Goal: Information Seeking & Learning: Find specific fact

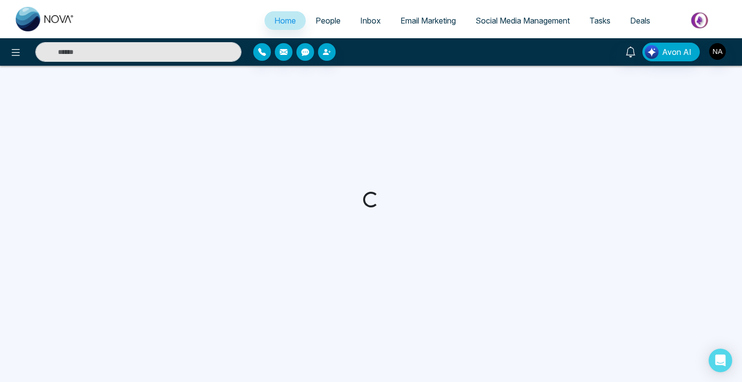
select select "*"
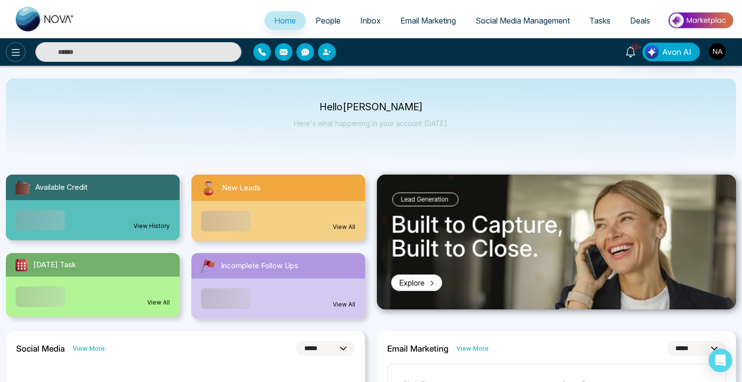
click at [17, 53] on icon at bounding box center [16, 53] width 12 height 12
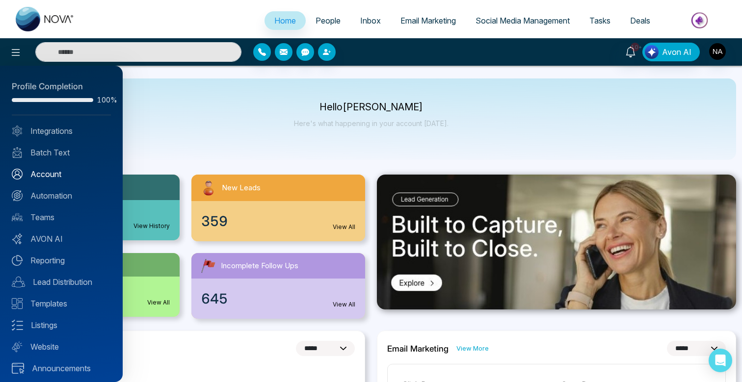
click at [41, 173] on link "Account" at bounding box center [61, 174] width 99 height 12
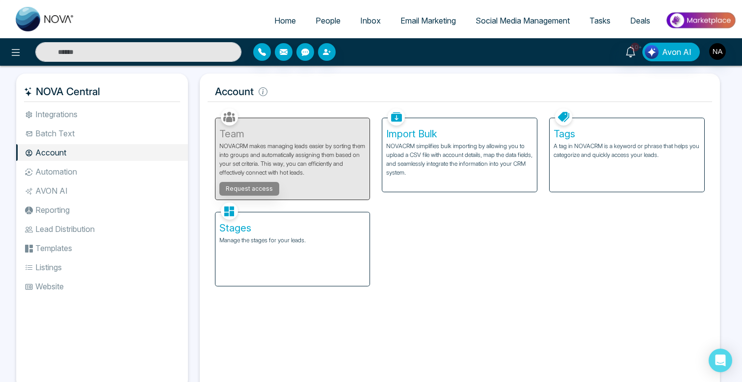
click at [81, 137] on li "Batch Text" at bounding box center [102, 133] width 172 height 17
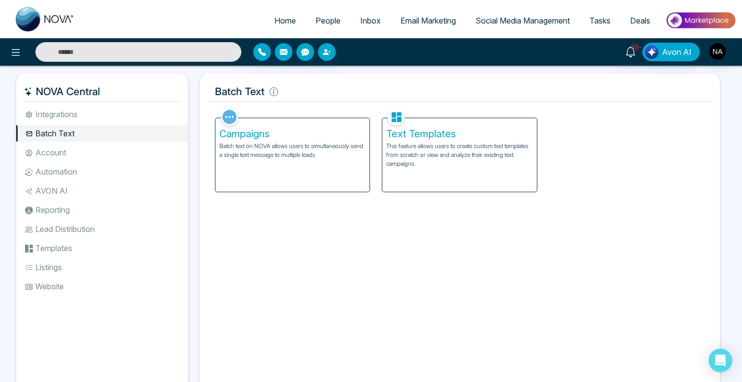
click at [309, 163] on div "Campaigns Batch text on NOVA allows users to simultaneously send a single text …" at bounding box center [292, 155] width 155 height 74
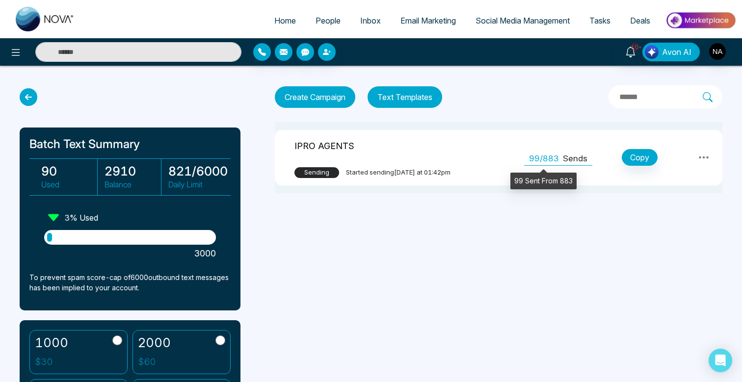
click at [538, 159] on span "99/883" at bounding box center [544, 159] width 30 height 13
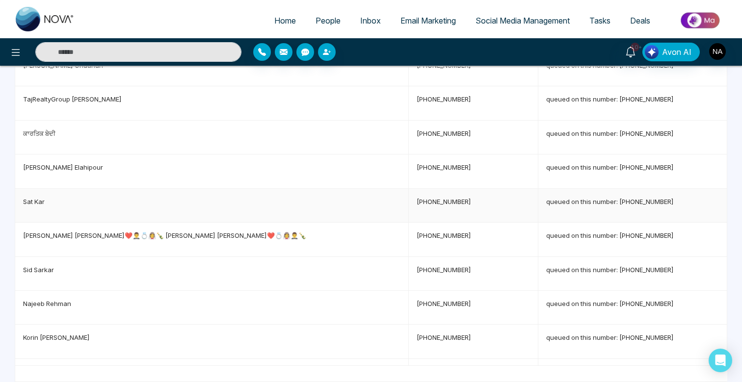
scroll to position [250, 0]
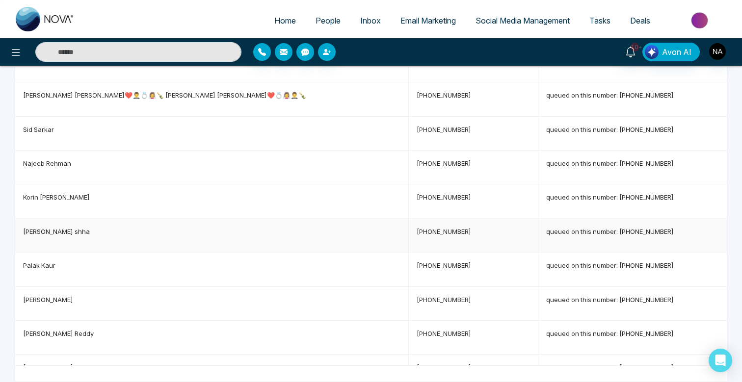
click at [43, 229] on span "[PERSON_NAME]" at bounding box center [56, 232] width 67 height 8
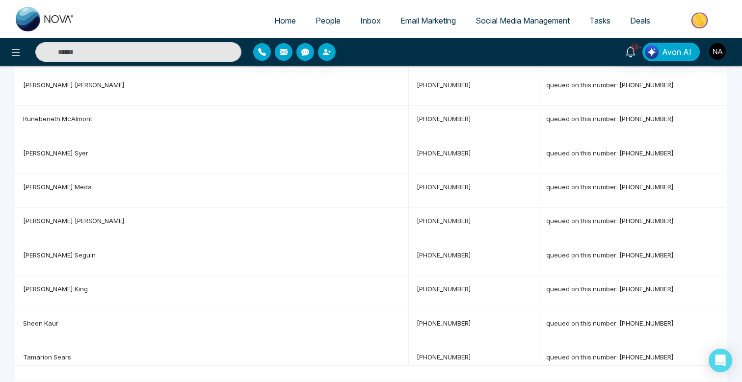
scroll to position [1304, 0]
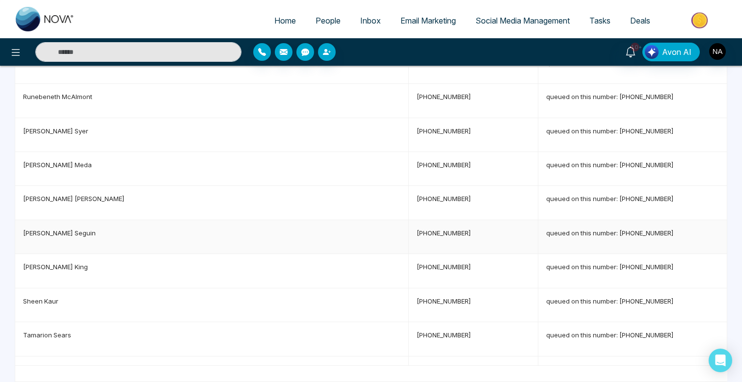
click at [46, 229] on span "[PERSON_NAME]" at bounding box center [59, 233] width 73 height 8
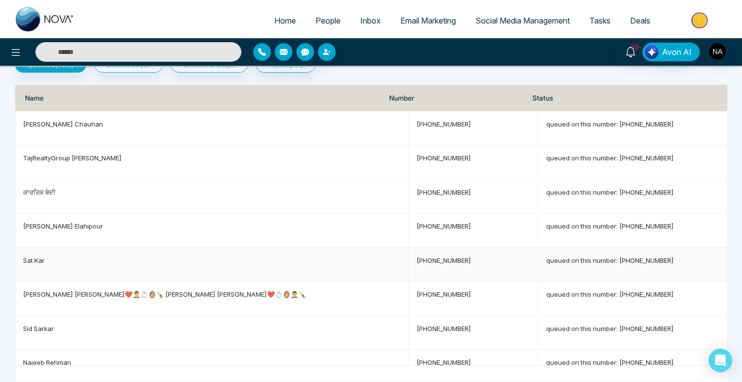
scroll to position [0, 0]
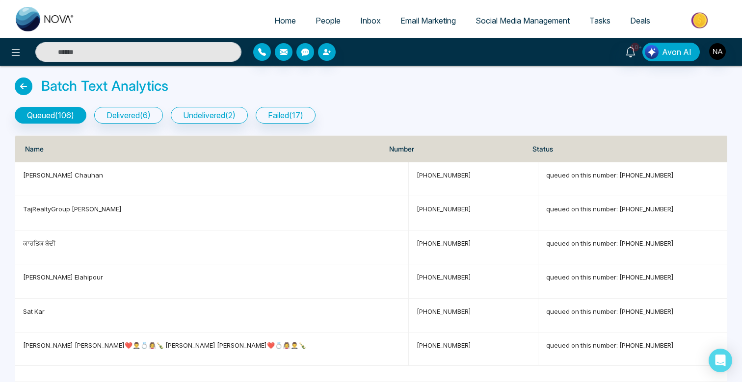
click at [372, 90] on div "Batch Text Analytics" at bounding box center [371, 89] width 712 height 22
click at [15, 49] on icon at bounding box center [16, 53] width 12 height 12
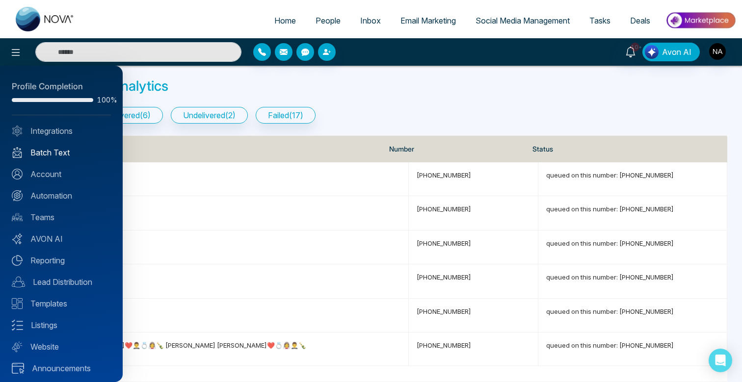
click at [57, 156] on link "Batch Text" at bounding box center [61, 153] width 99 height 12
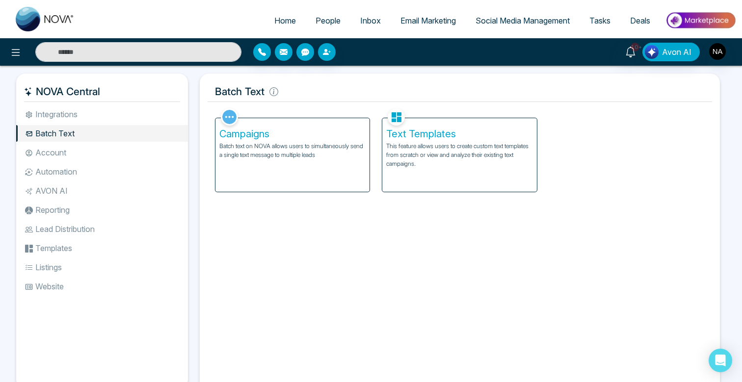
click at [295, 167] on div "Campaigns Batch text on NOVA allows users to simultaneously send a single text …" at bounding box center [292, 155] width 155 height 74
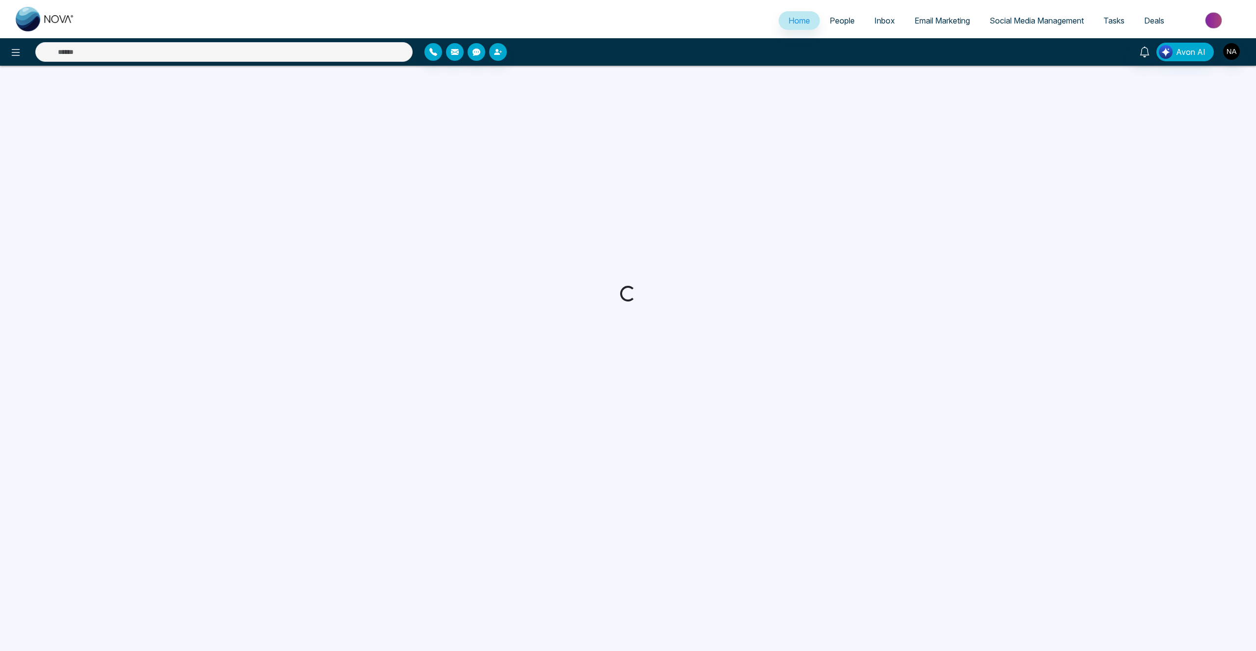
select select "*"
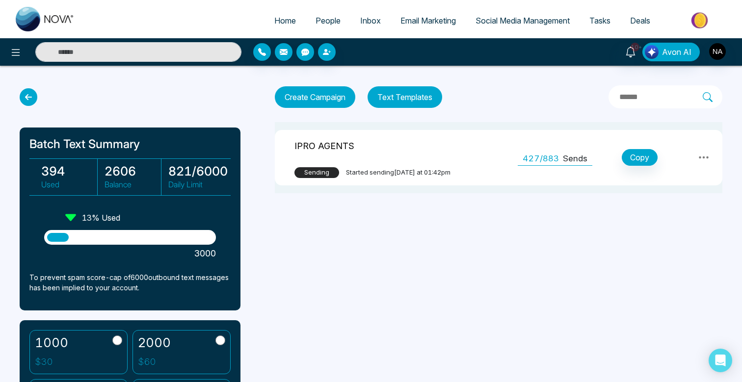
click at [706, 152] on icon at bounding box center [704, 158] width 12 height 12
click at [686, 177] on link "Preview" at bounding box center [682, 181] width 49 height 19
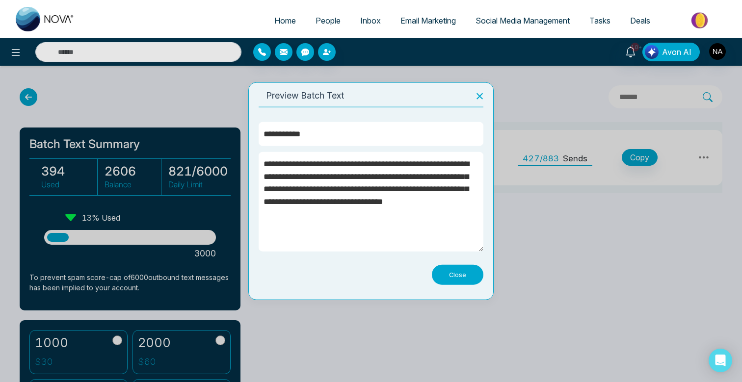
click at [480, 101] on icon at bounding box center [479, 96] width 12 height 12
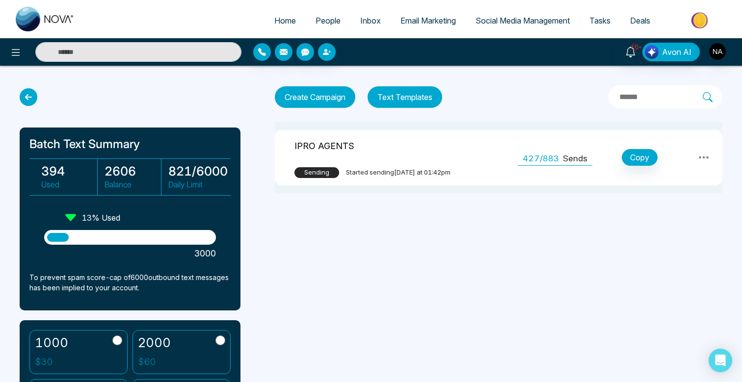
click at [315, 19] on span "People" at bounding box center [327, 21] width 25 height 10
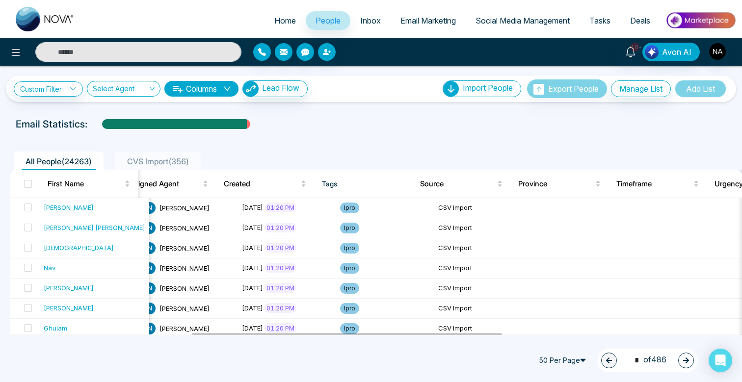
click at [311, 15] on link "People" at bounding box center [328, 20] width 45 height 19
click at [12, 56] on icon at bounding box center [16, 53] width 12 height 12
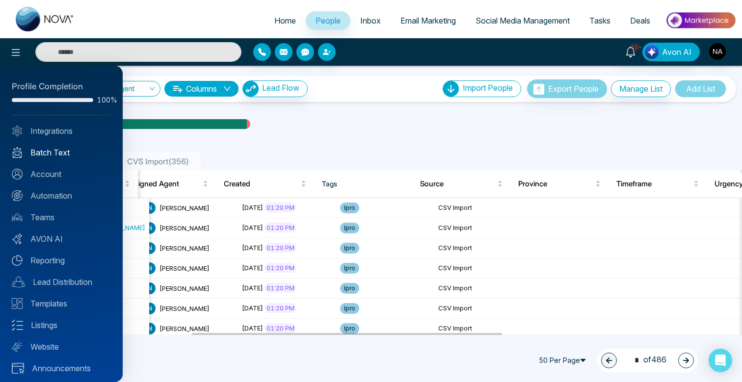
click at [61, 154] on link "Batch Text" at bounding box center [61, 153] width 99 height 12
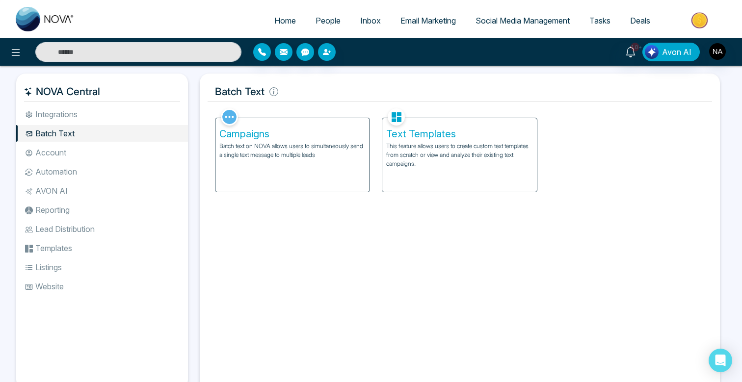
click at [255, 176] on div "Campaigns Batch text on NOVA allows users to simultaneously send a single text …" at bounding box center [292, 155] width 155 height 74
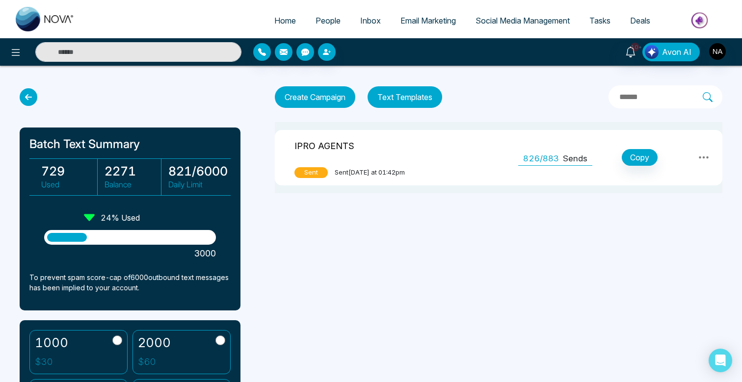
click at [587, 156] on div "826/883 Sends" at bounding box center [555, 157] width 74 height 17
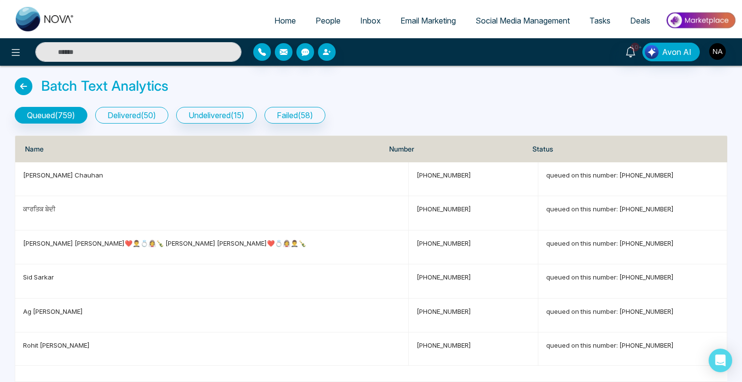
click at [168, 120] on button "delivered ( 50 )" at bounding box center [131, 115] width 73 height 17
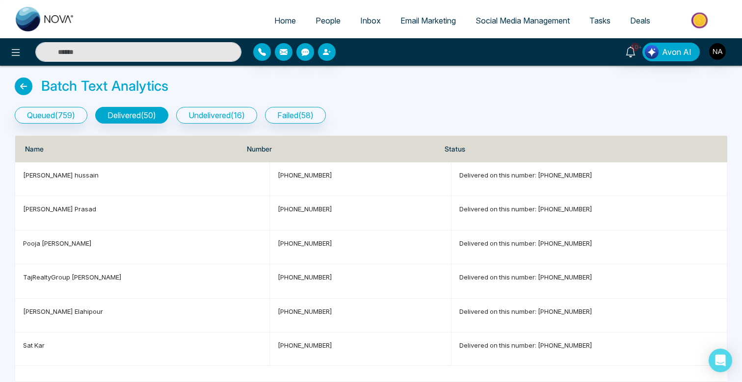
click at [176, 53] on input "text" at bounding box center [138, 52] width 206 height 20
type input "**********"
drag, startPoint x: 36, startPoint y: 243, endPoint x: 46, endPoint y: 243, distance: 10.3
click at [46, 243] on span "Pooja Seth" at bounding box center [57, 243] width 69 height 8
click at [89, 54] on input "text" at bounding box center [138, 52] width 206 height 20
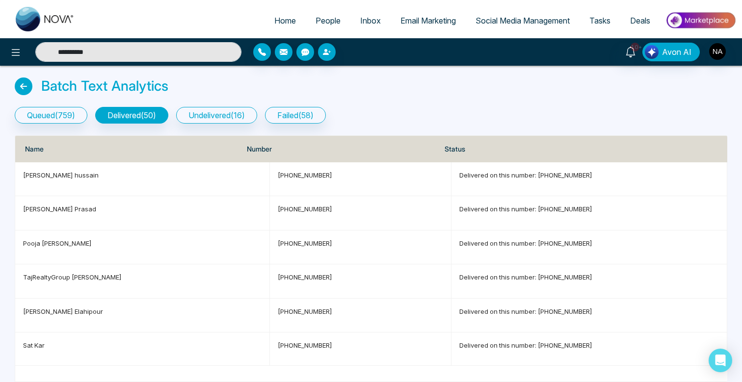
type input "**********"
click at [106, 56] on input "**********" at bounding box center [138, 52] width 206 height 20
type input "**********"
click at [78, 52] on input "**********" at bounding box center [138, 52] width 206 height 20
click at [104, 55] on input "text" at bounding box center [138, 52] width 206 height 20
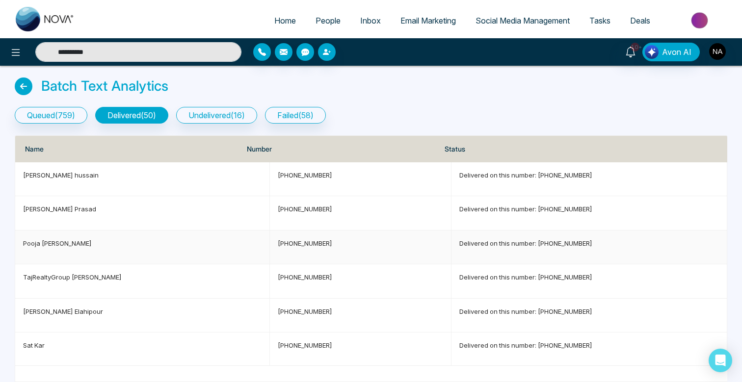
type input "**********"
drag, startPoint x: 66, startPoint y: 241, endPoint x: 20, endPoint y: 243, distance: 46.1
click at [20, 243] on td "Pooja Seth" at bounding box center [142, 248] width 255 height 34
click at [85, 50] on input "text" at bounding box center [138, 52] width 206 height 20
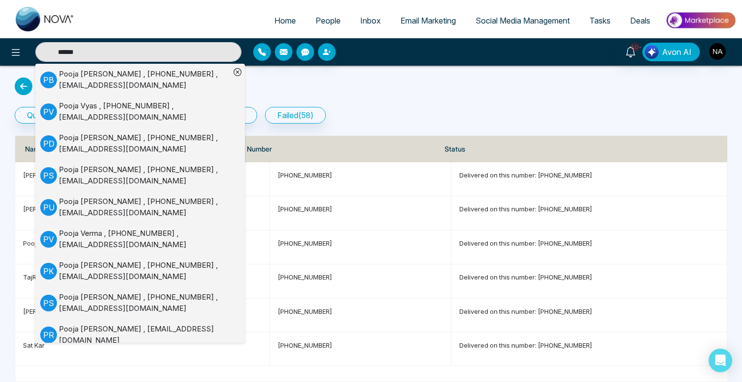
type input "*****"
click at [100, 304] on div "Pooja Seth , +14164204743 , reachme@poojaseth.com" at bounding box center [144, 303] width 171 height 22
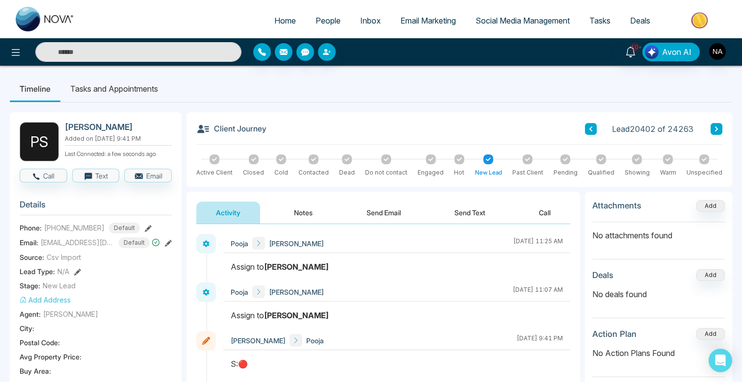
click at [200, 52] on input "text" at bounding box center [138, 52] width 206 height 20
type input "*******"
click at [7, 59] on div "*******" at bounding box center [123, 52] width 247 height 20
click at [14, 59] on button at bounding box center [16, 52] width 20 height 20
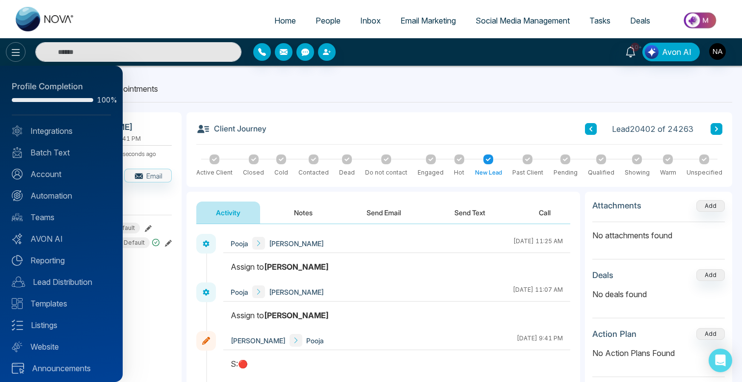
type input "*******"
click at [55, 179] on link "Account" at bounding box center [61, 174] width 99 height 12
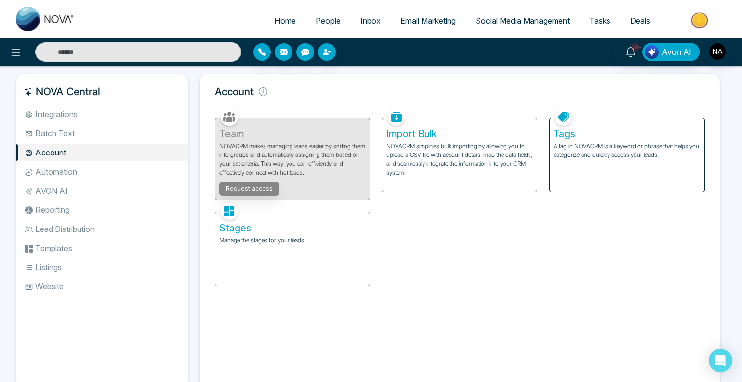
click at [105, 132] on li "Batch Text" at bounding box center [102, 133] width 172 height 17
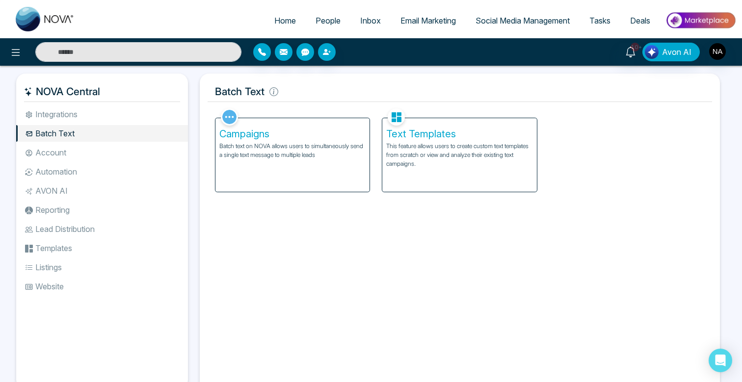
click at [258, 152] on p "Batch text on NOVA allows users to simultaneously send a single text message to…" at bounding box center [292, 151] width 147 height 18
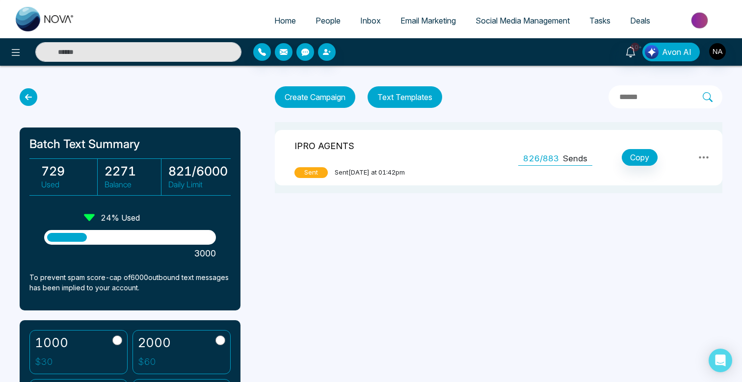
click at [586, 160] on p "Sends" at bounding box center [575, 159] width 25 height 13
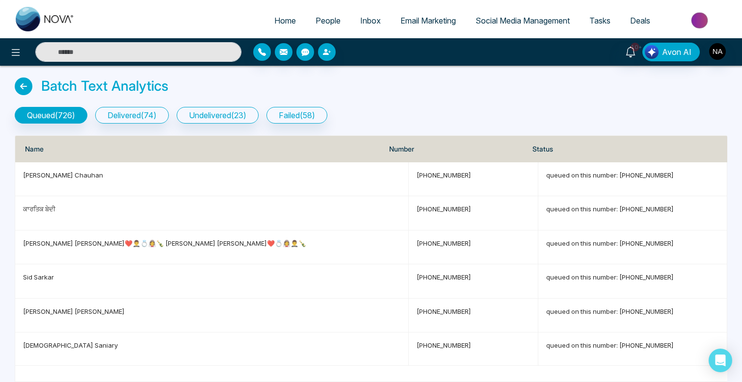
click at [148, 96] on div "Batch Text Analytics" at bounding box center [371, 89] width 712 height 22
click at [147, 114] on button "delivered ( 74 )" at bounding box center [132, 115] width 74 height 17
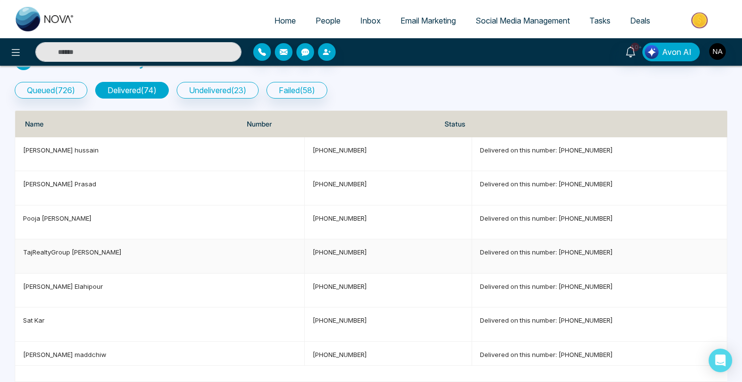
scroll to position [8, 0]
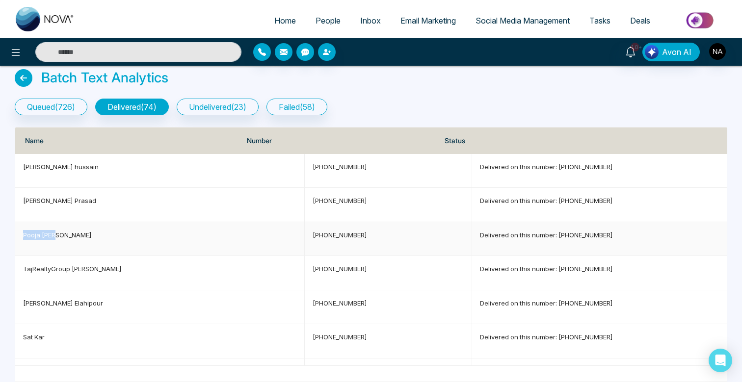
drag, startPoint x: 20, startPoint y: 234, endPoint x: 61, endPoint y: 234, distance: 40.7
click at [61, 234] on td "Pooja Seth" at bounding box center [159, 239] width 289 height 34
click at [145, 55] on input "text" at bounding box center [138, 52] width 206 height 20
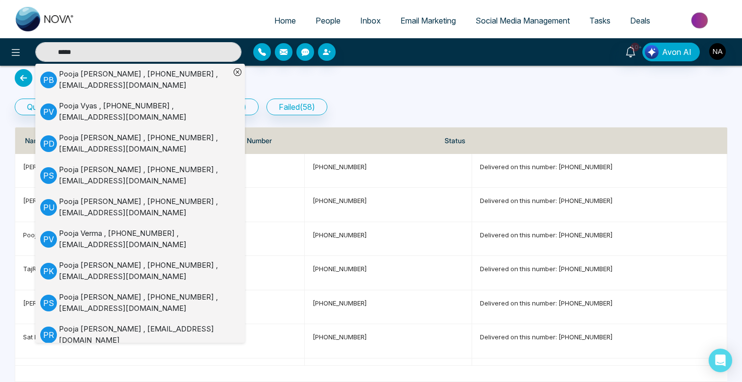
type input "*****"
click at [132, 307] on div "Pooja Seth , +14164204743 , reachme@poojaseth.com" at bounding box center [144, 303] width 171 height 22
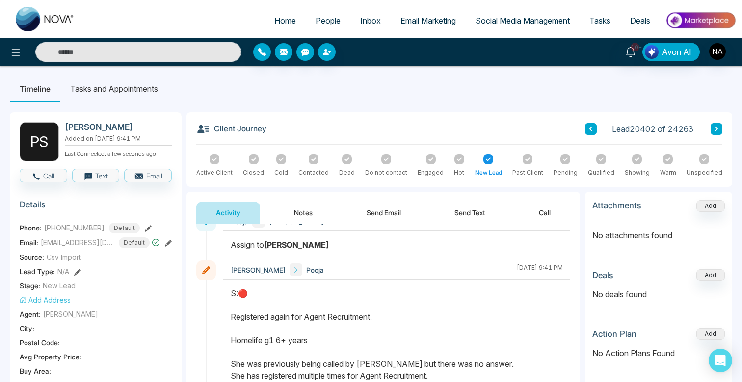
click at [26, 52] on div at bounding box center [134, 52] width 216 height 20
click at [20, 52] on icon at bounding box center [16, 53] width 12 height 12
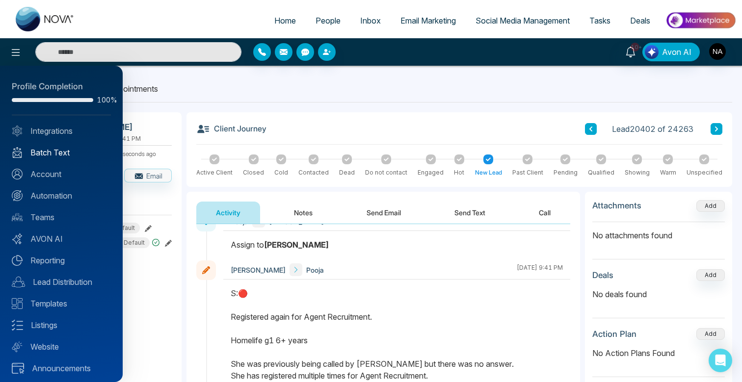
click at [57, 151] on link "Batch Text" at bounding box center [61, 153] width 99 height 12
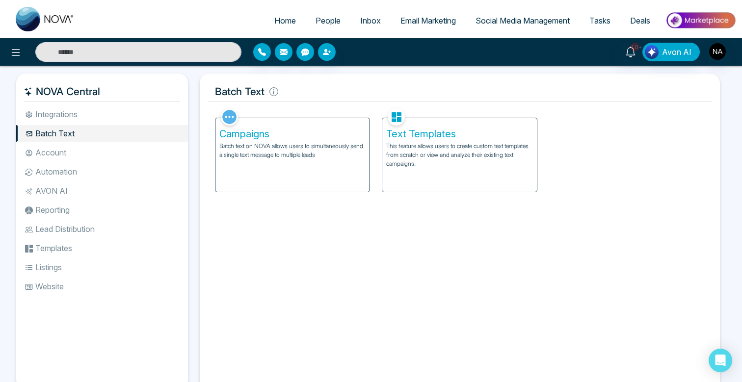
click at [268, 166] on div "Campaigns Batch text on NOVA allows users to simultaneously send a single text …" at bounding box center [292, 155] width 155 height 74
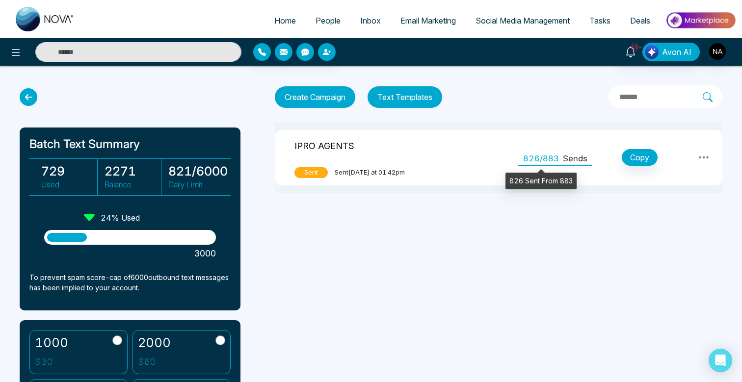
click at [547, 158] on span "826/883" at bounding box center [541, 159] width 36 height 13
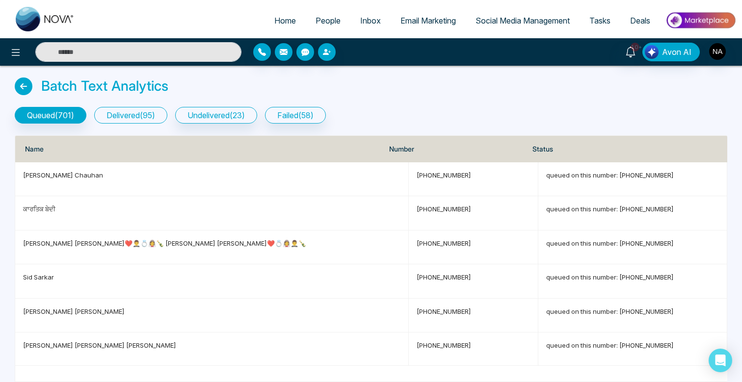
click at [148, 114] on button "delivered ( 95 )" at bounding box center [130, 115] width 73 height 17
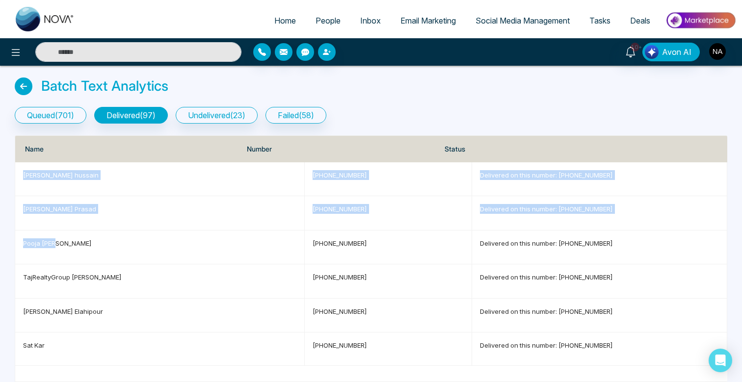
drag, startPoint x: 65, startPoint y: 246, endPoint x: 0, endPoint y: 246, distance: 65.2
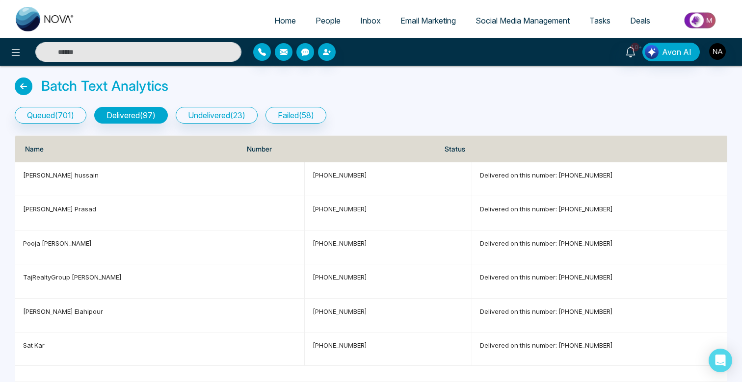
click at [132, 51] on input "text" at bounding box center [138, 52] width 206 height 20
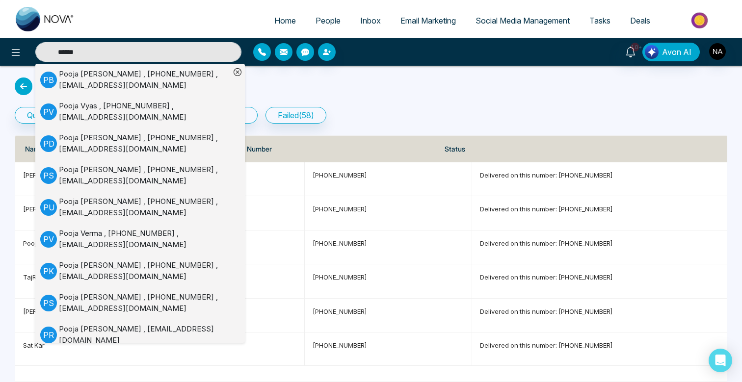
type input "*****"
click at [132, 298] on div "Pooja Seth , +14164204743 , reachme@poojaseth.com" at bounding box center [144, 303] width 171 height 22
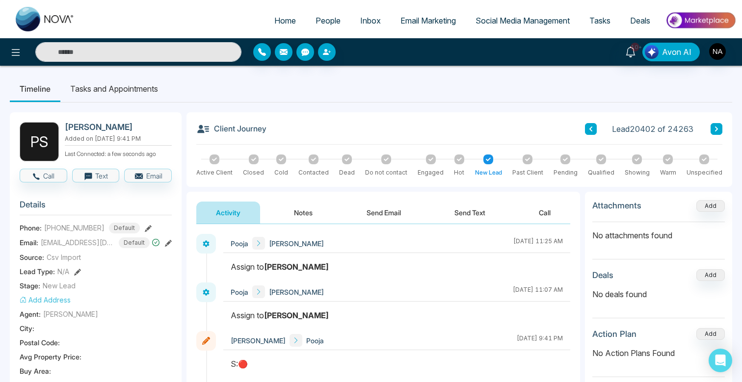
click at [459, 203] on button "Send Text" at bounding box center [470, 213] width 70 height 22
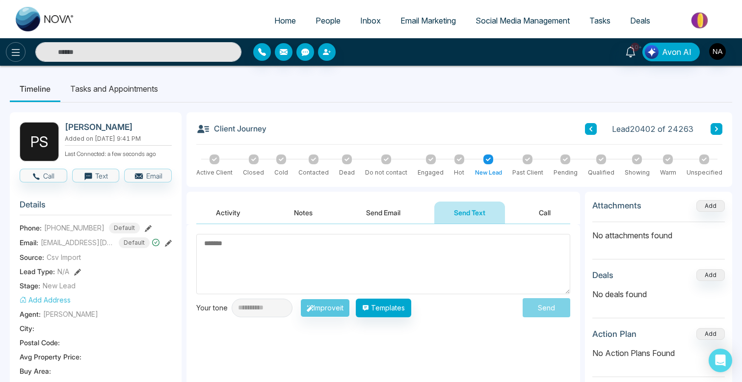
click at [12, 53] on icon at bounding box center [16, 53] width 12 height 12
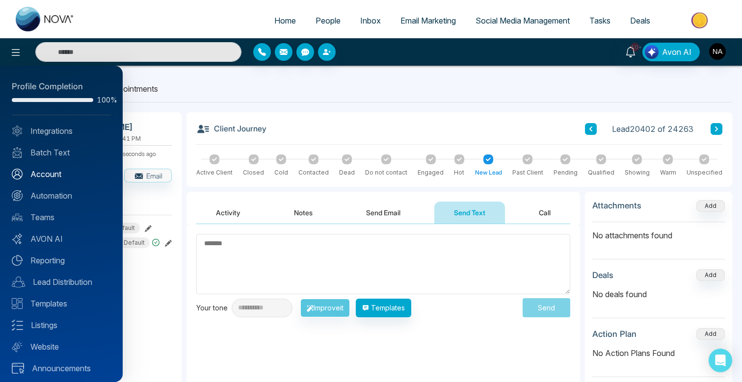
click at [57, 174] on link "Account" at bounding box center [61, 174] width 99 height 12
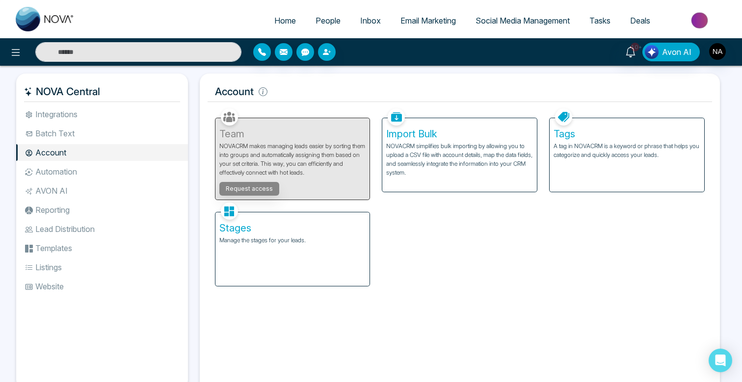
click at [78, 133] on li "Batch Text" at bounding box center [102, 133] width 172 height 17
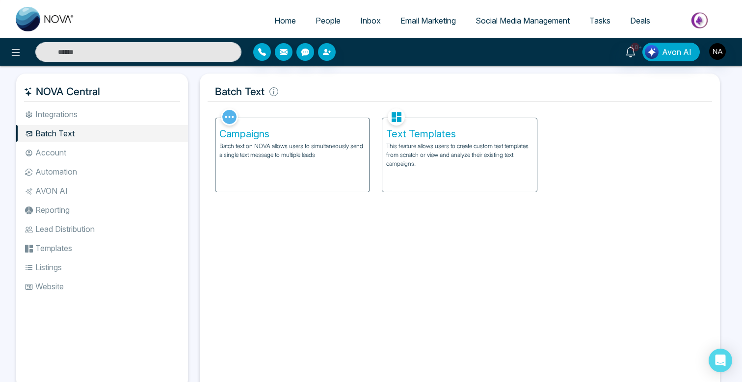
click at [287, 135] on h5 "Campaigns" at bounding box center [292, 134] width 147 height 12
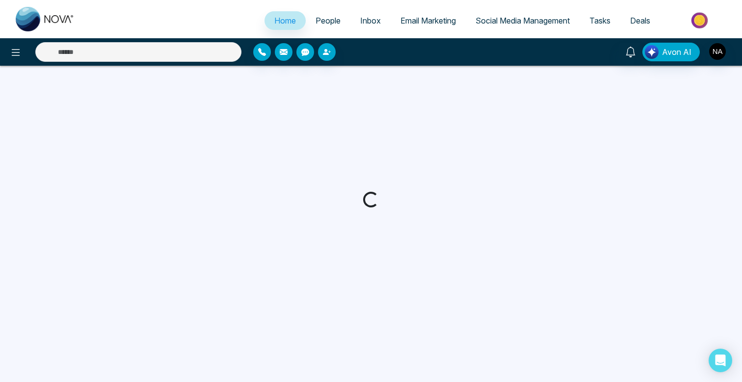
select select "*"
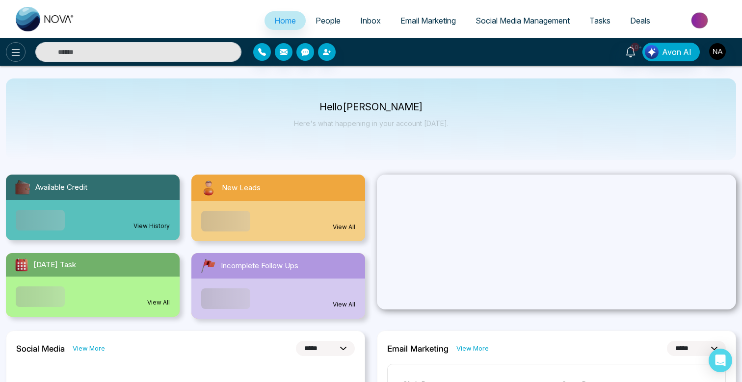
click at [12, 54] on icon at bounding box center [16, 53] width 12 height 12
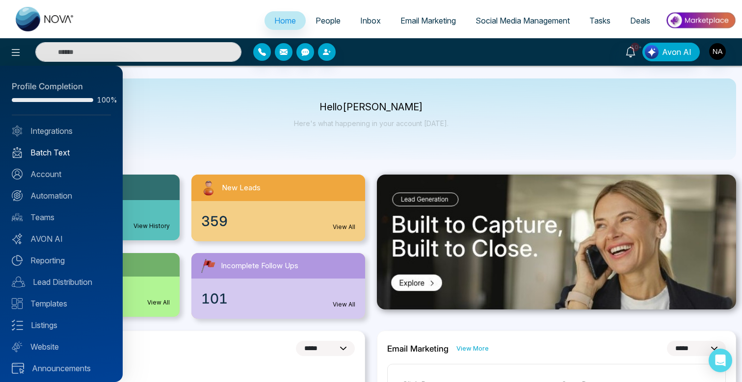
click at [34, 150] on link "Batch Text" at bounding box center [61, 153] width 99 height 12
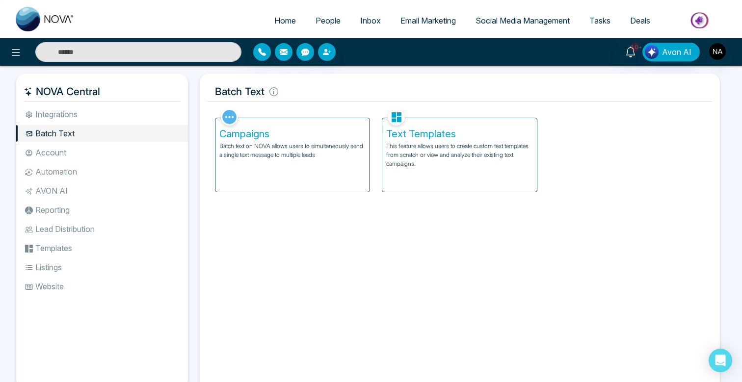
click at [250, 164] on div "Campaigns Batch text on NOVA allows users to simultaneously send a single text …" at bounding box center [292, 155] width 155 height 74
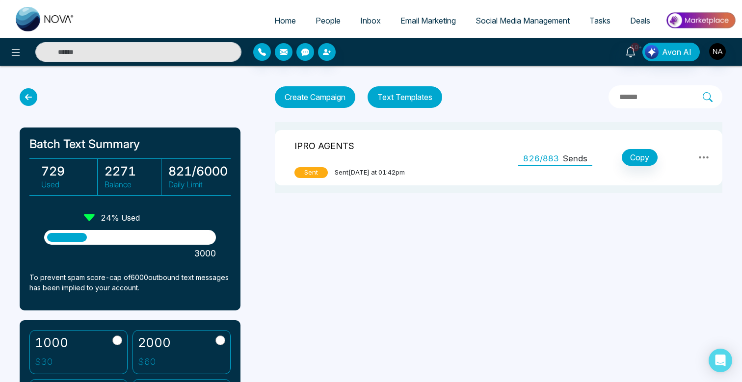
click at [539, 160] on span "826/883" at bounding box center [541, 159] width 36 height 13
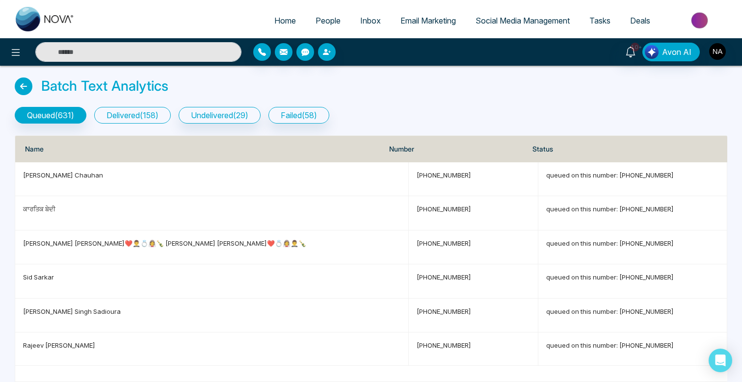
click at [155, 115] on button "delivered ( 158 )" at bounding box center [132, 115] width 77 height 17
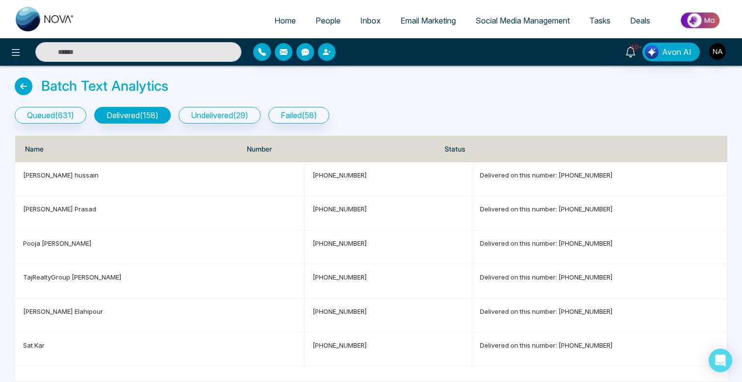
click at [177, 51] on input "text" at bounding box center [138, 52] width 206 height 20
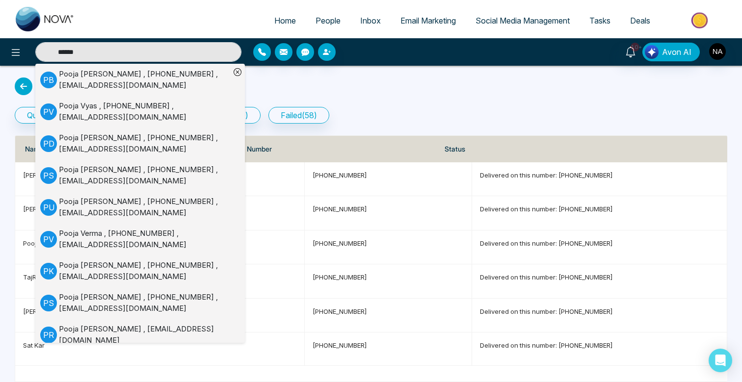
type input "*****"
click at [157, 179] on div "Pooja Seth , +114164204743 , Poojasethdastidar@gmail.com" at bounding box center [144, 175] width 171 height 22
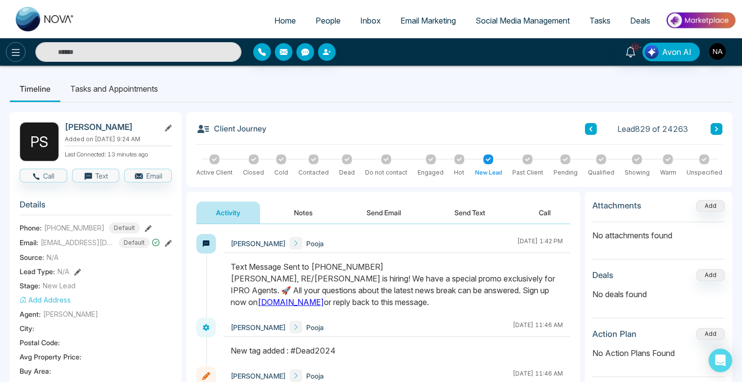
click at [18, 53] on icon at bounding box center [16, 53] width 12 height 12
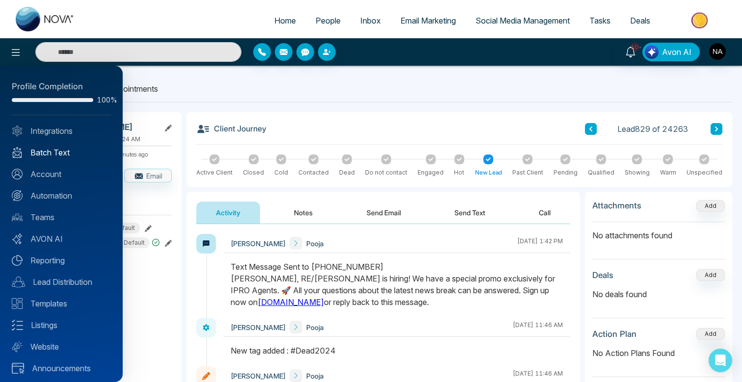
click at [53, 152] on link "Batch Text" at bounding box center [61, 153] width 99 height 12
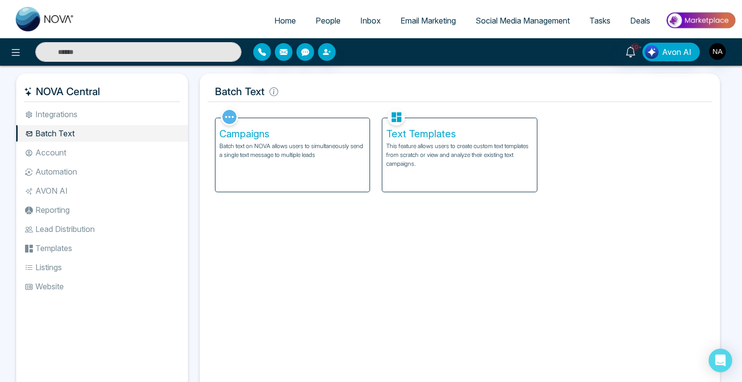
click at [292, 168] on div "Campaigns Batch text on NOVA allows users to simultaneously send a single text …" at bounding box center [292, 155] width 155 height 74
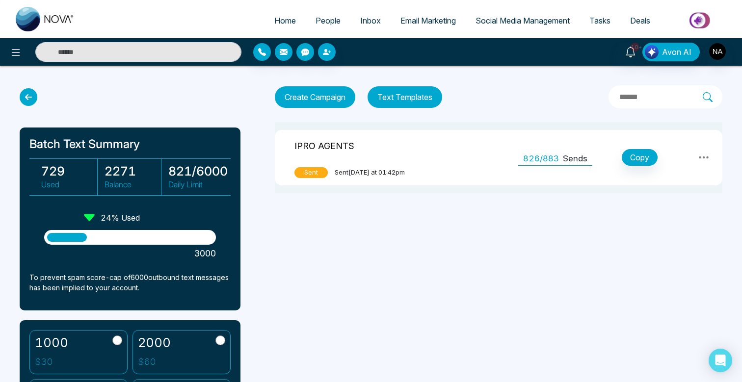
click at [318, 26] on link "People" at bounding box center [328, 20] width 45 height 19
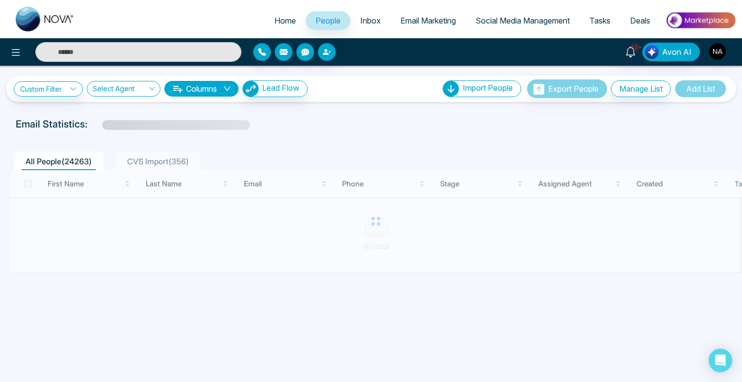
click at [169, 166] on span "CVS Import ( 356 )" at bounding box center [158, 161] width 70 height 10
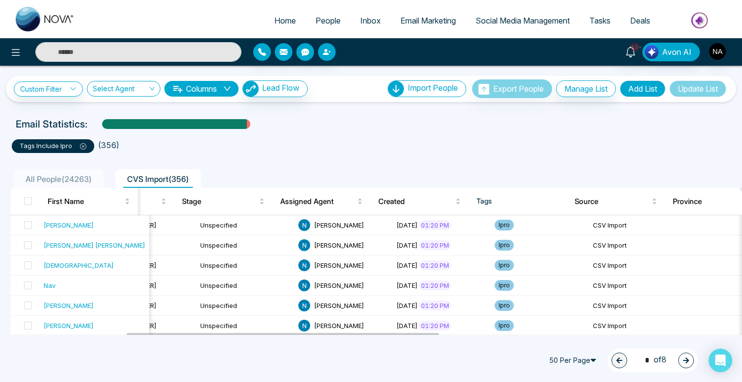
click at [144, 67] on div "**********" at bounding box center [371, 84] width 742 height 36
